Goal: Transaction & Acquisition: Purchase product/service

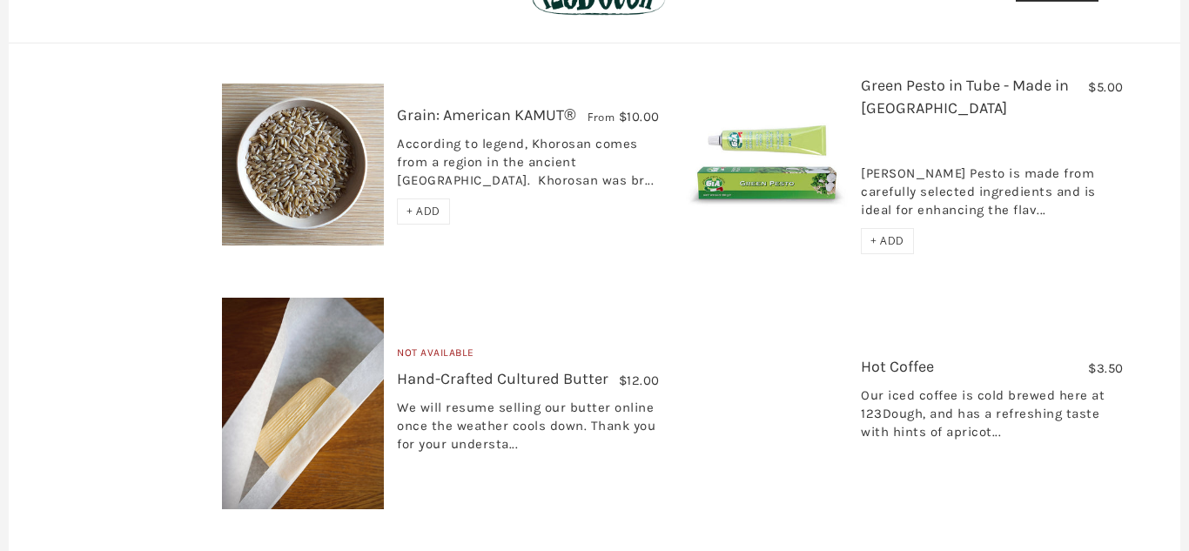
scroll to position [2444, 0]
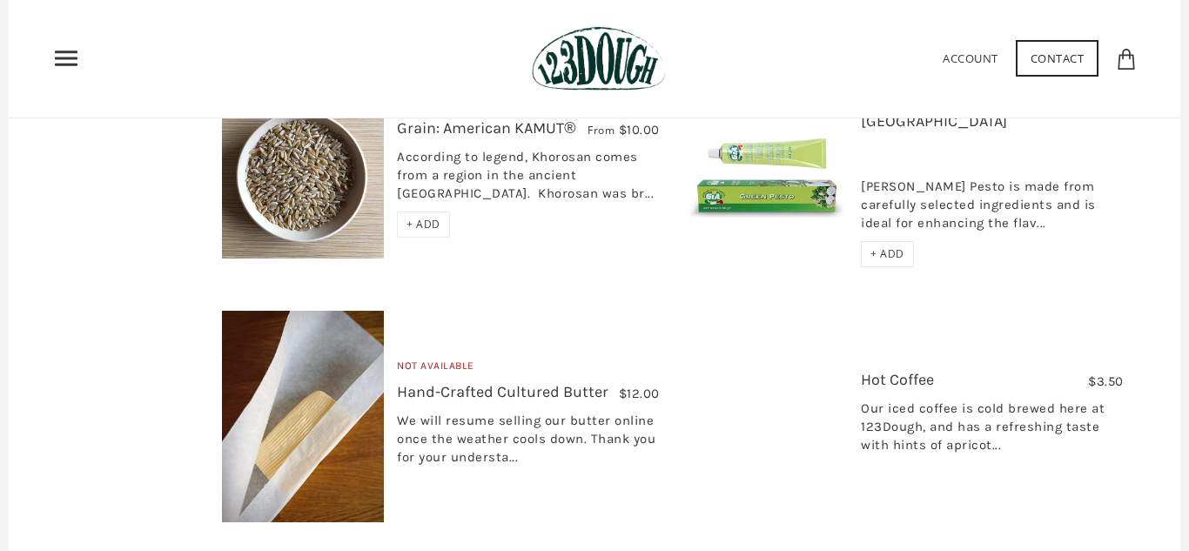
click at [900, 253] on span "+ ADD" at bounding box center [887, 253] width 34 height 15
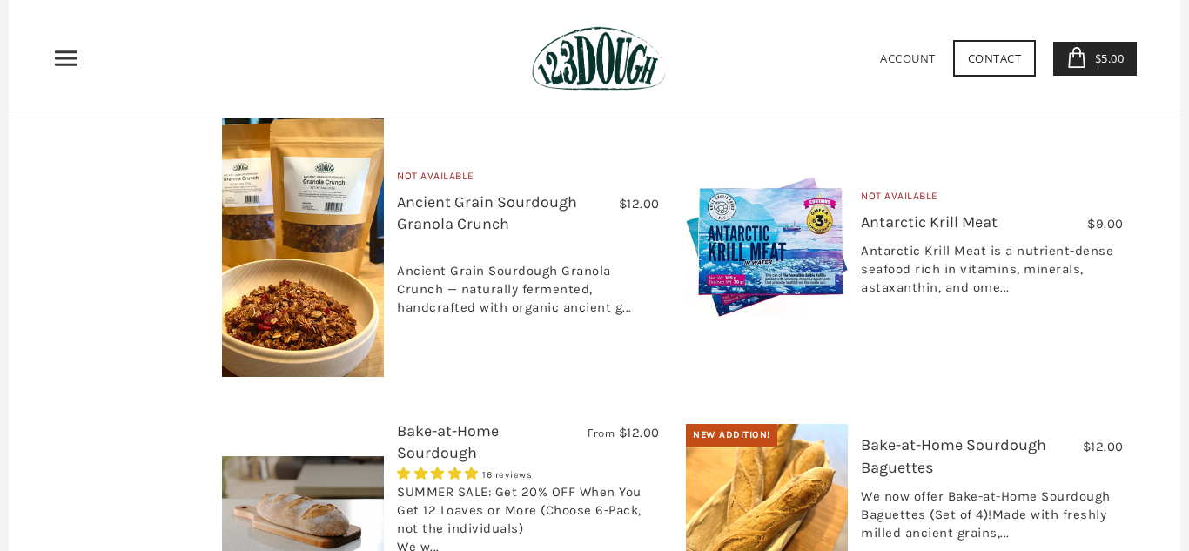
scroll to position [0, 0]
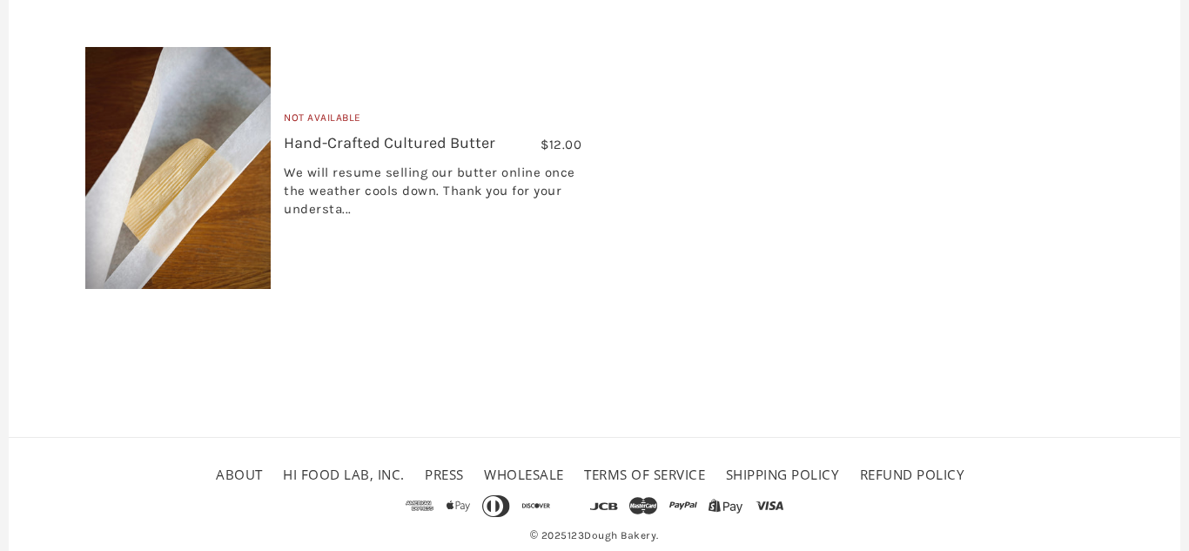
scroll to position [1006, 0]
